Goal: Contribute content: Add original content to the website for others to see

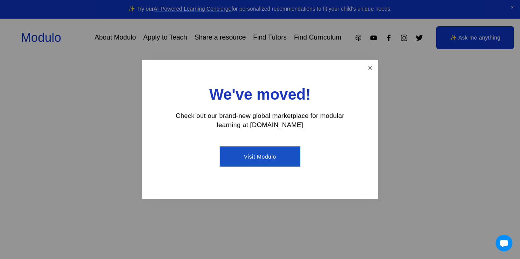
click at [265, 165] on link "Visit Modulo" at bounding box center [260, 157] width 80 height 20
click at [371, 69] on link "Close" at bounding box center [370, 67] width 13 height 13
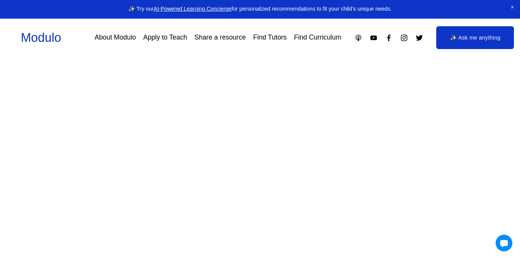
click at [226, 42] on link "Share a resource" at bounding box center [220, 37] width 51 height 13
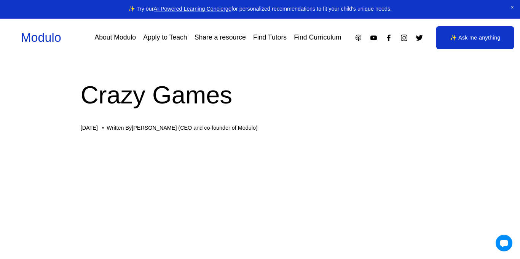
click at [151, 38] on link "Apply to Teach" at bounding box center [165, 37] width 44 height 13
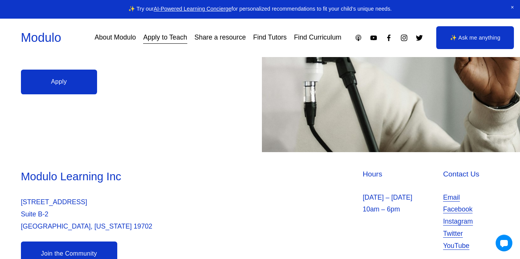
scroll to position [216, 0]
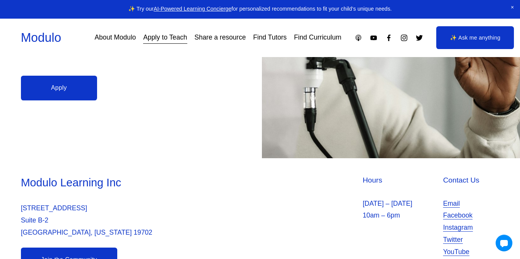
click at [46, 80] on link "Apply" at bounding box center [59, 88] width 76 height 25
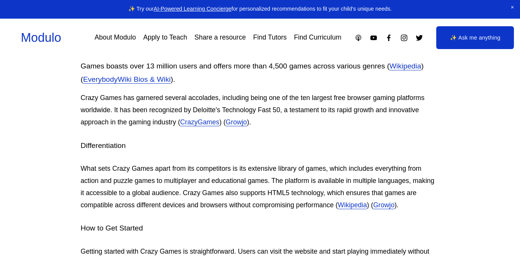
scroll to position [360, 0]
